Goal: Information Seeking & Learning: Learn about a topic

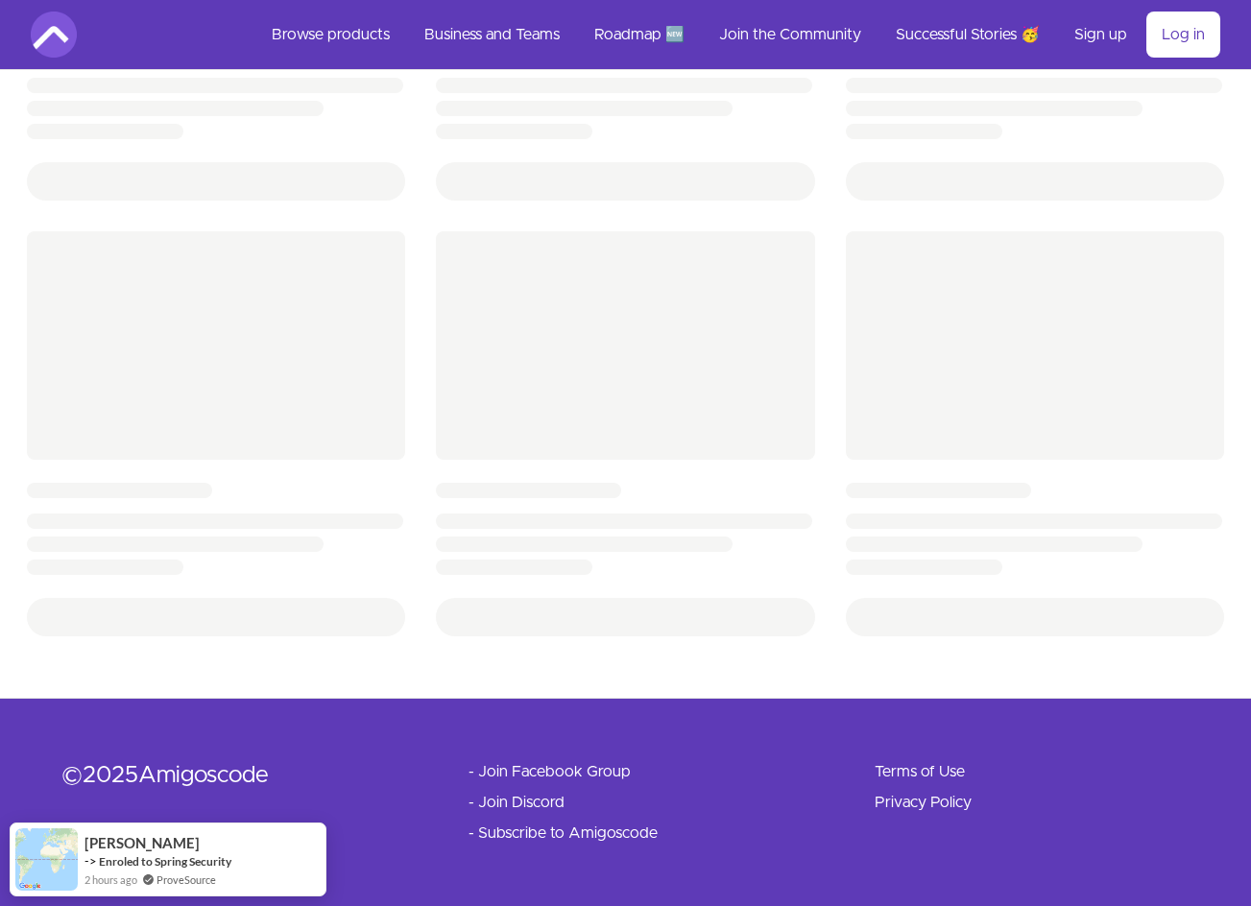
scroll to position [2976, 0]
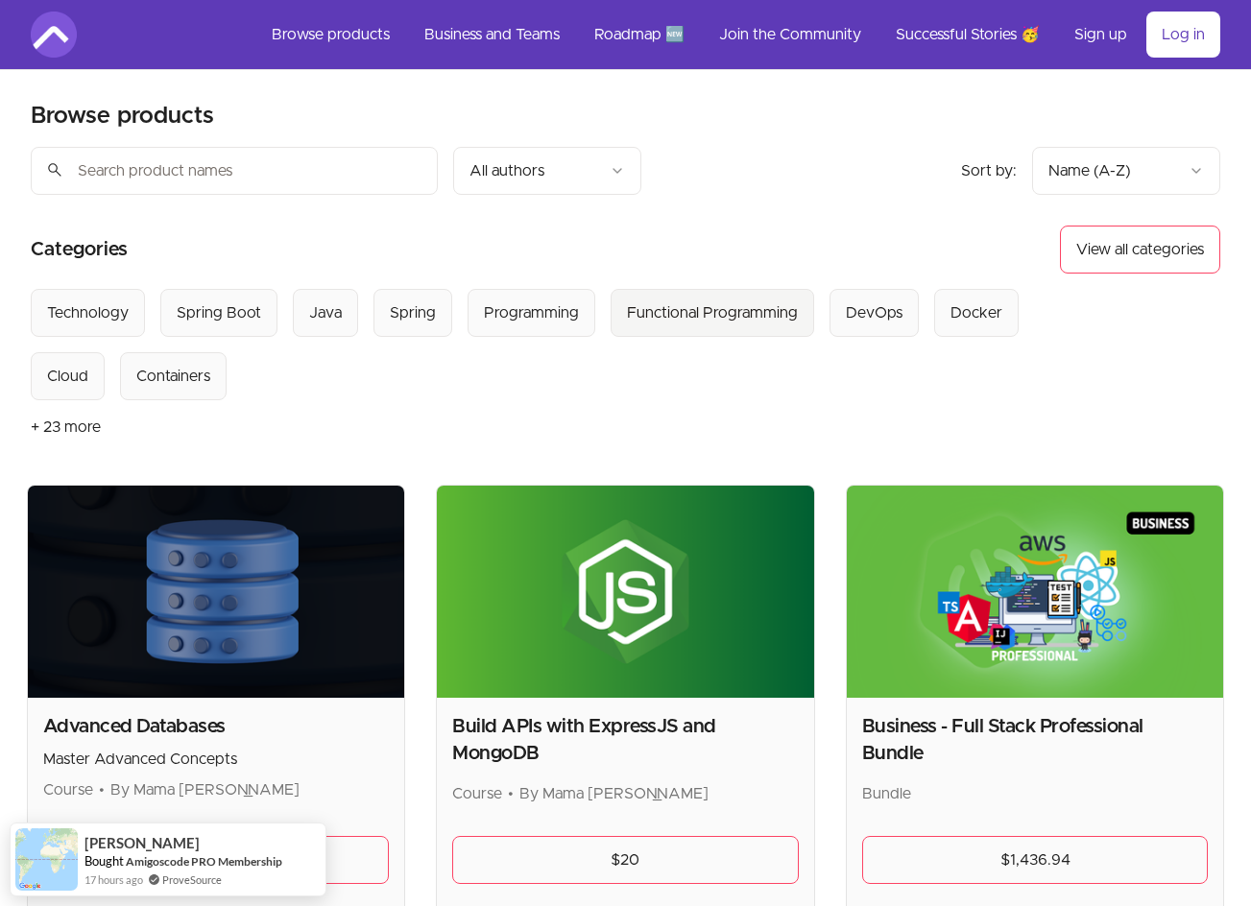
click at [664, 315] on div "Functional Programming" at bounding box center [712, 312] width 171 height 23
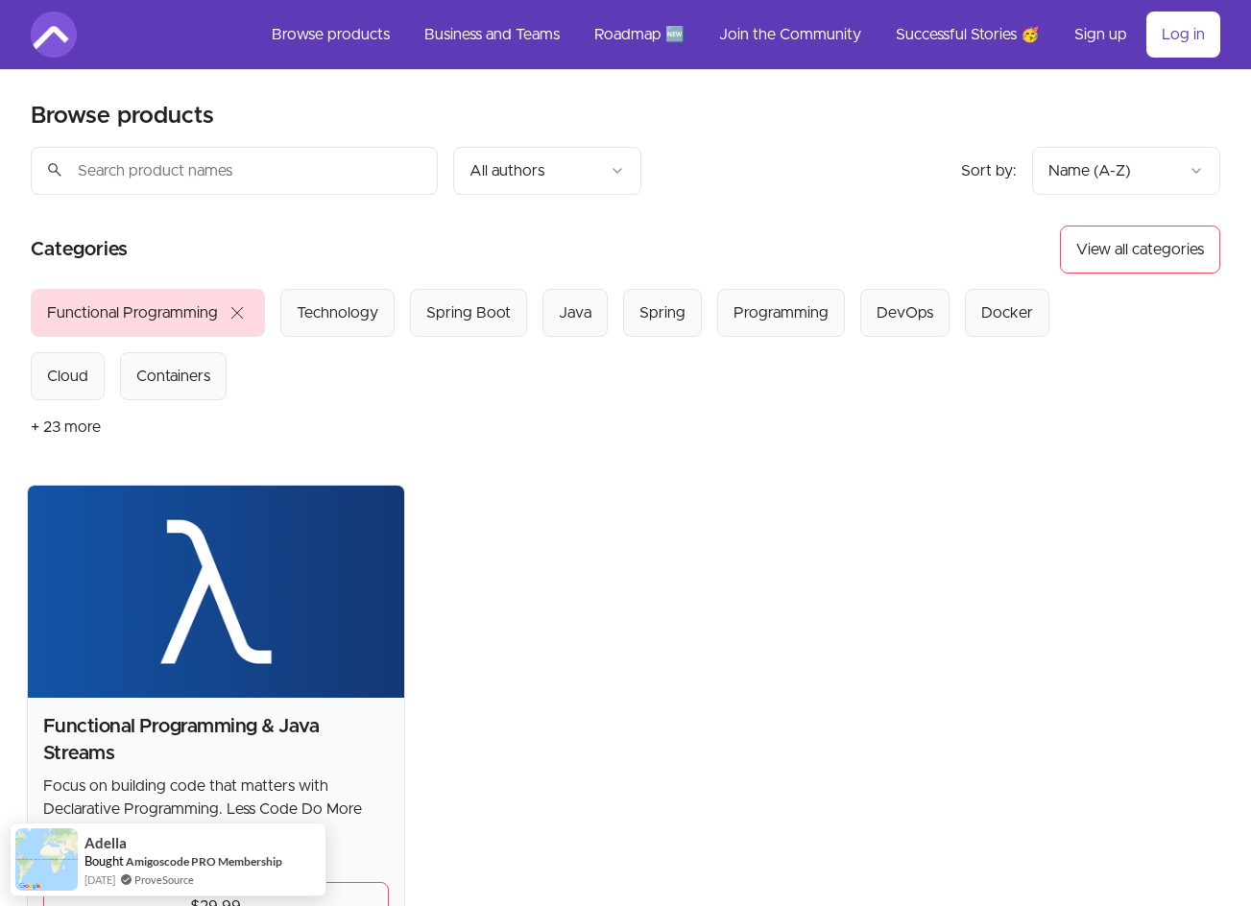
click at [235, 310] on span "close" at bounding box center [237, 312] width 23 height 23
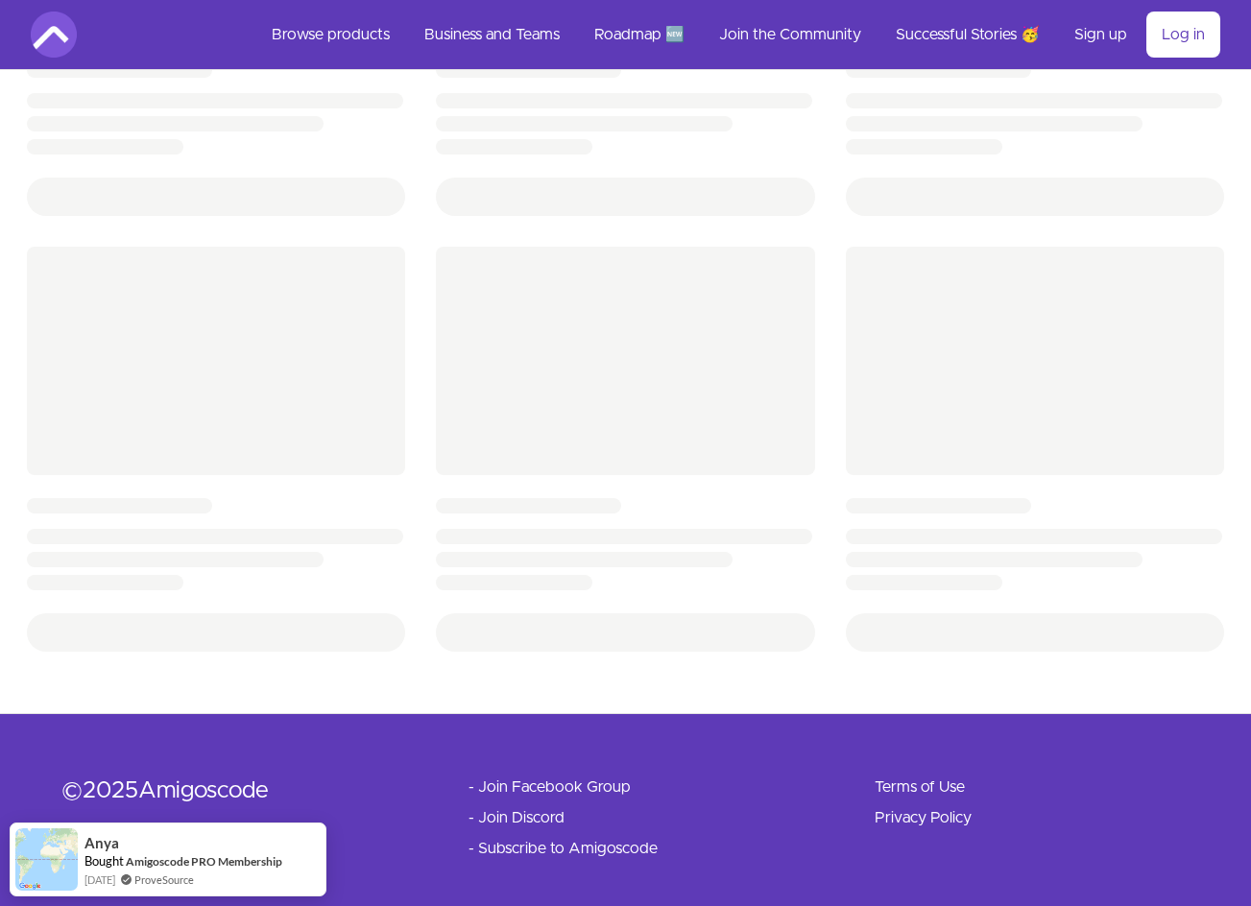
scroll to position [689, 0]
